Goal: Check status: Check status

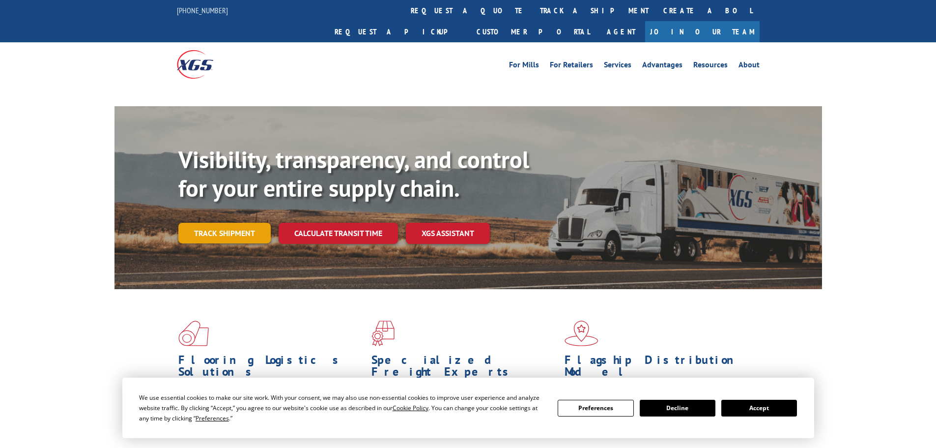
click at [247, 214] on div "Visibility, transparency, and control for your entire supply chain. Track shipm…" at bounding box center [500, 214] width 644 height 137
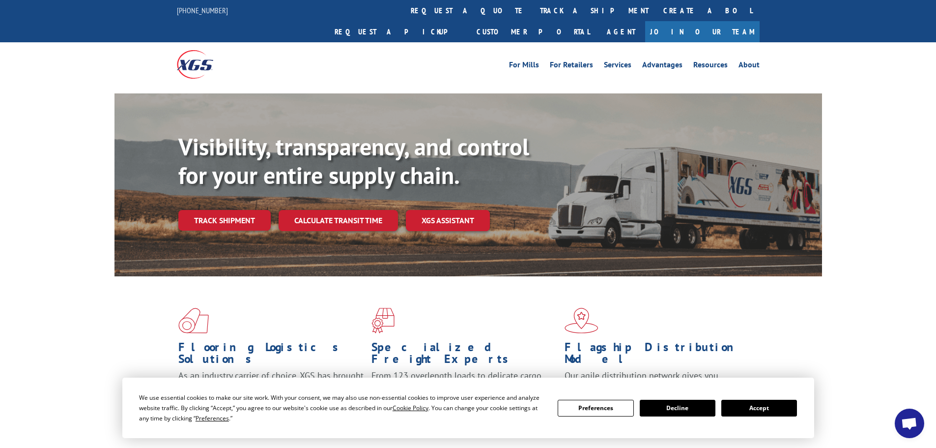
click at [759, 410] on button "Accept" at bounding box center [760, 408] width 76 height 17
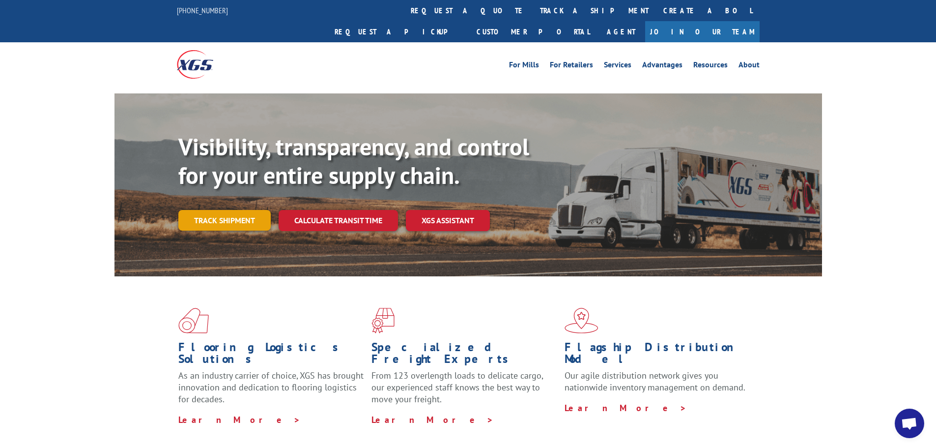
click at [214, 210] on link "Track shipment" at bounding box center [224, 220] width 92 height 21
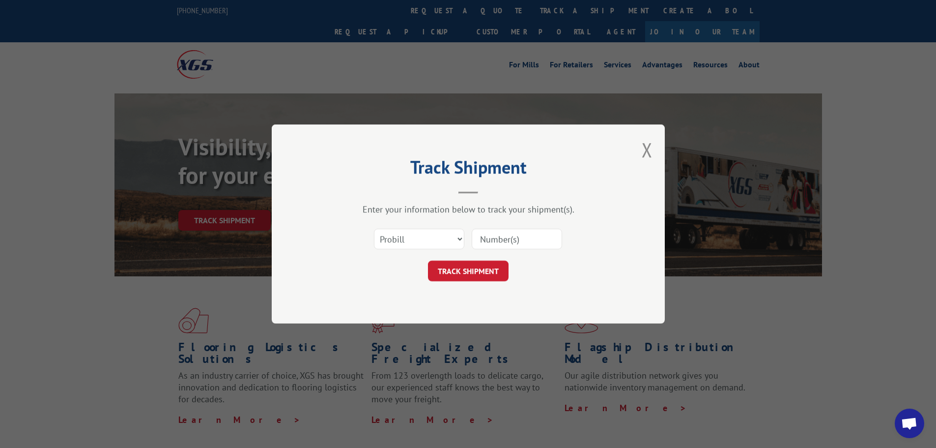
click at [496, 235] on input at bounding box center [517, 239] width 90 height 21
paste input "17467933"
type input "17467933"
click at [485, 271] on button "TRACK SHIPMENT" at bounding box center [468, 271] width 81 height 21
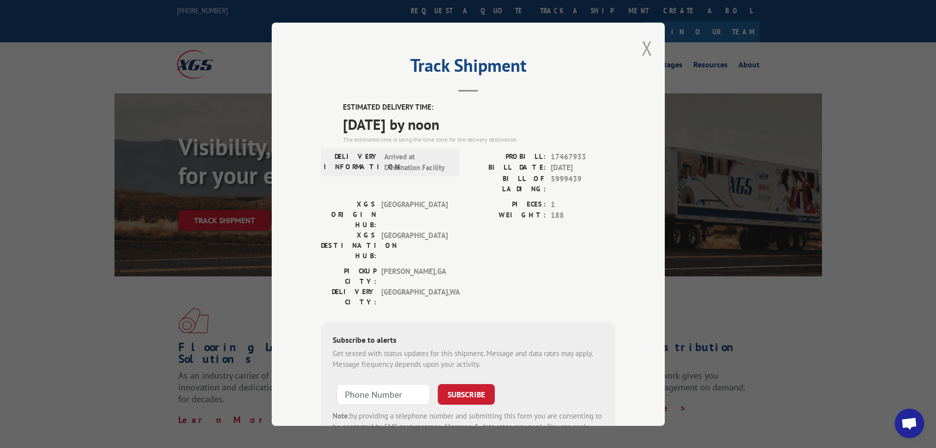
click at [647, 46] on button "Close modal" at bounding box center [647, 48] width 11 height 26
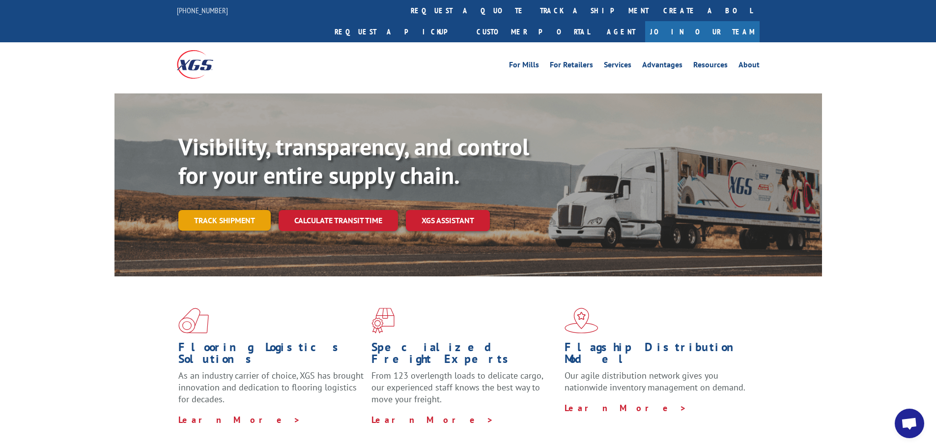
click at [212, 210] on link "Track shipment" at bounding box center [224, 220] width 92 height 21
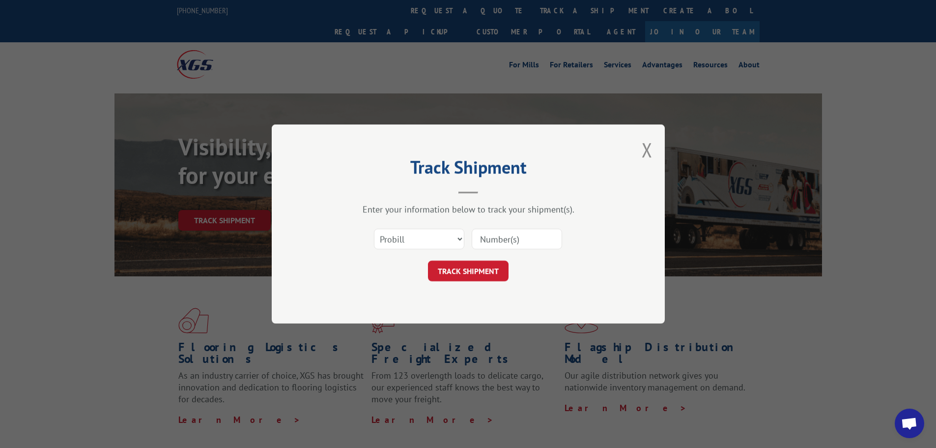
click at [506, 236] on input at bounding box center [517, 239] width 90 height 21
paste input "17467933"
type input "17467933"
click at [489, 278] on button "TRACK SHIPMENT" at bounding box center [468, 271] width 81 height 21
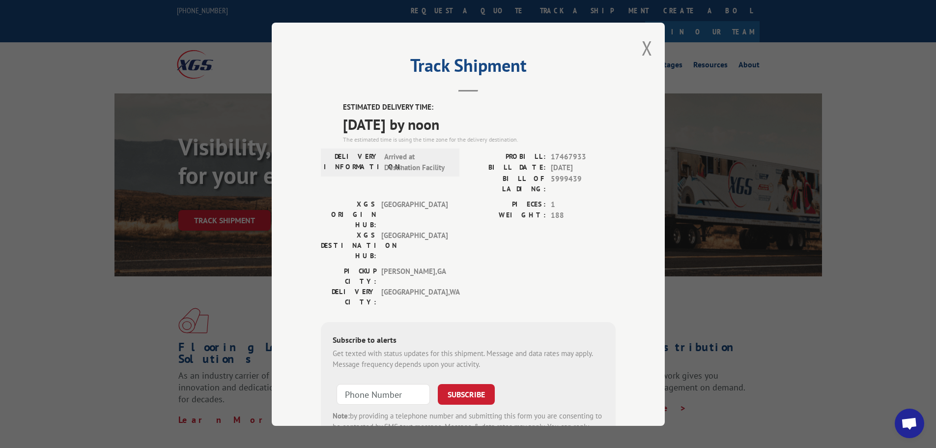
click at [375, 382] on div at bounding box center [383, 393] width 93 height 23
click at [381, 383] on input "+1 (___) ___-____" at bounding box center [383, 393] width 93 height 21
paste input "425) 829-3790"
type input "[PHONE_NUMBER]"
click at [457, 383] on button "SUBSCRIBE" at bounding box center [466, 393] width 57 height 21
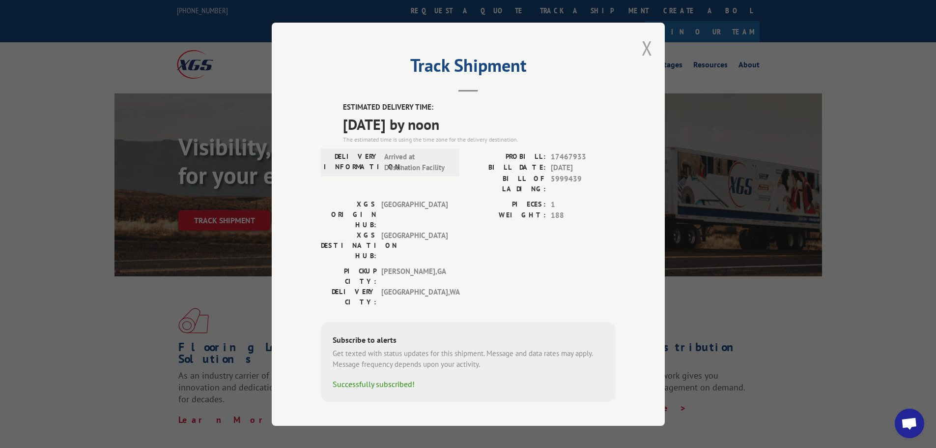
click at [651, 51] on button "Close modal" at bounding box center [647, 48] width 11 height 26
